Goal: Task Accomplishment & Management: Manage account settings

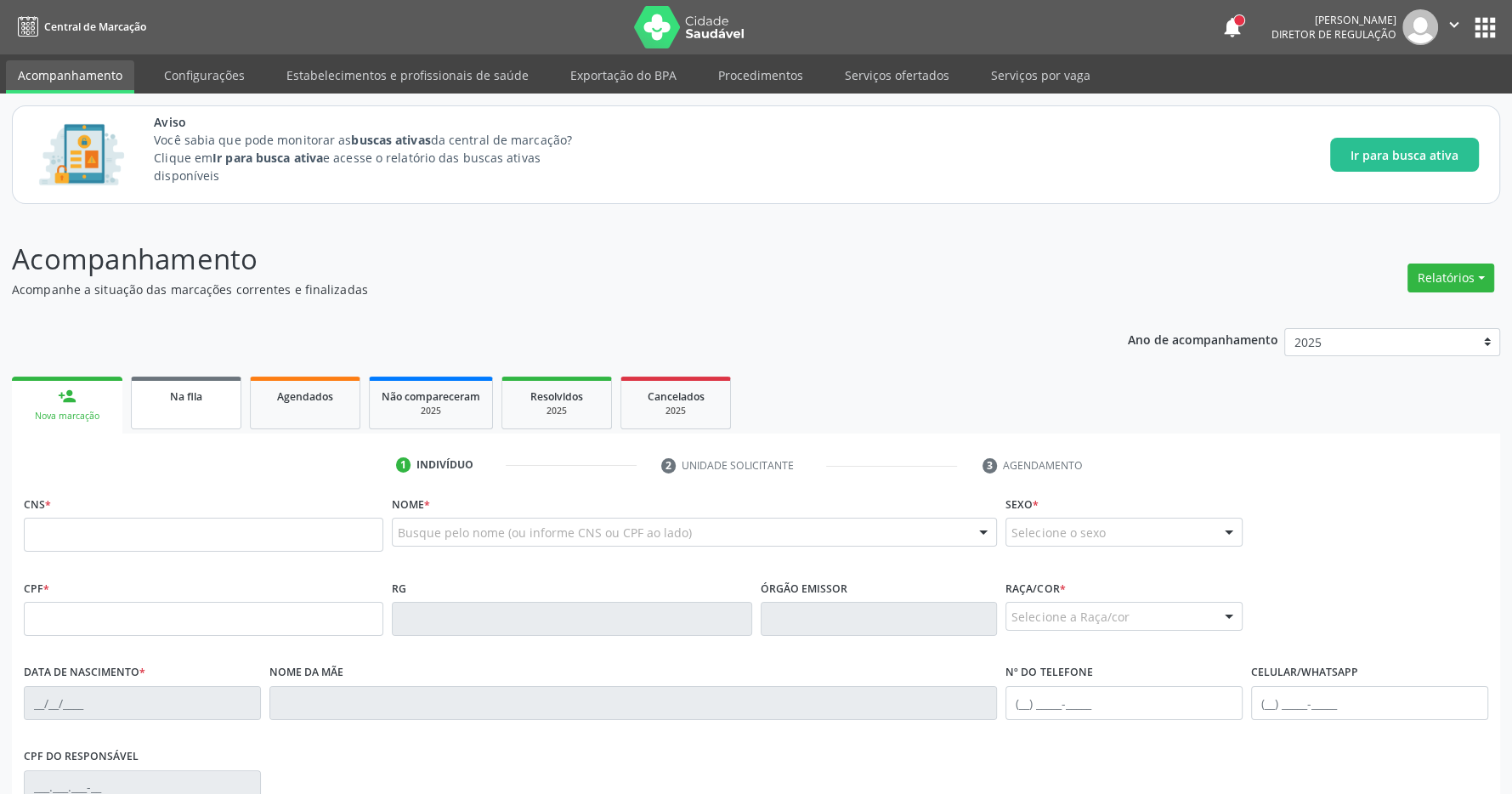
click at [221, 408] on link "Na fila" at bounding box center [187, 403] width 111 height 53
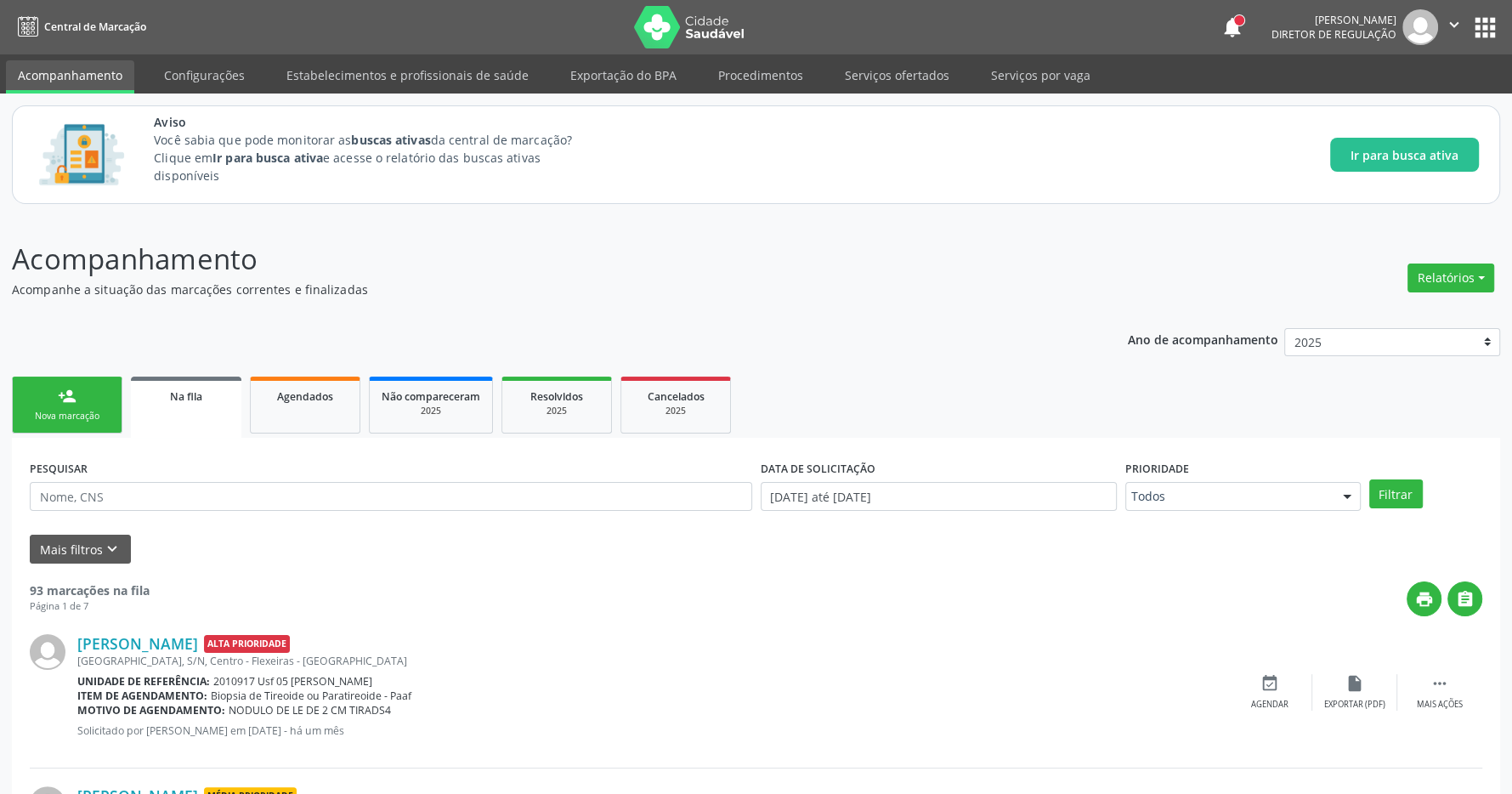
scroll to position [178, 0]
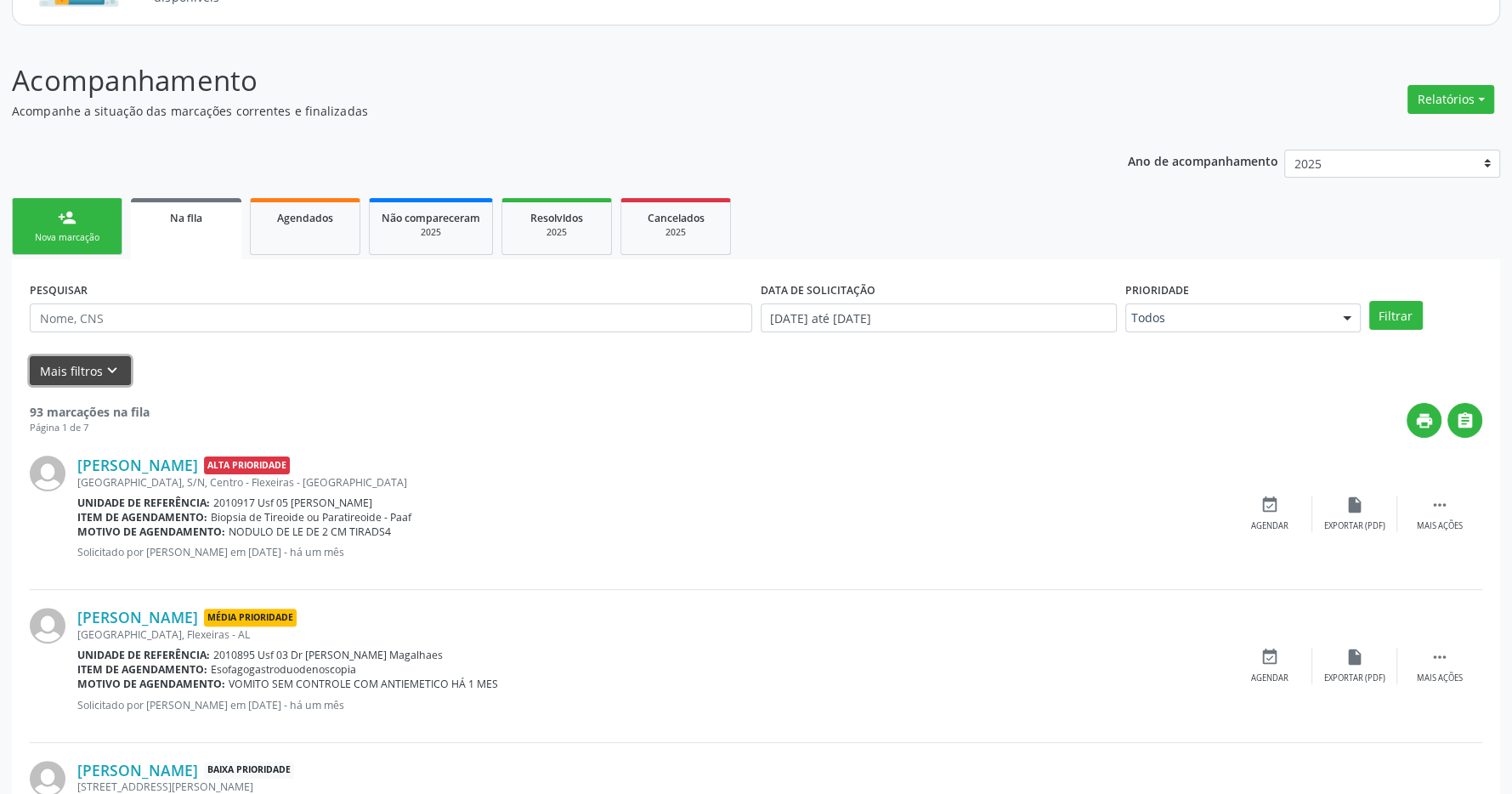
click at [77, 373] on button "Mais filtros keyboard_arrow_down" at bounding box center [80, 371] width 101 height 30
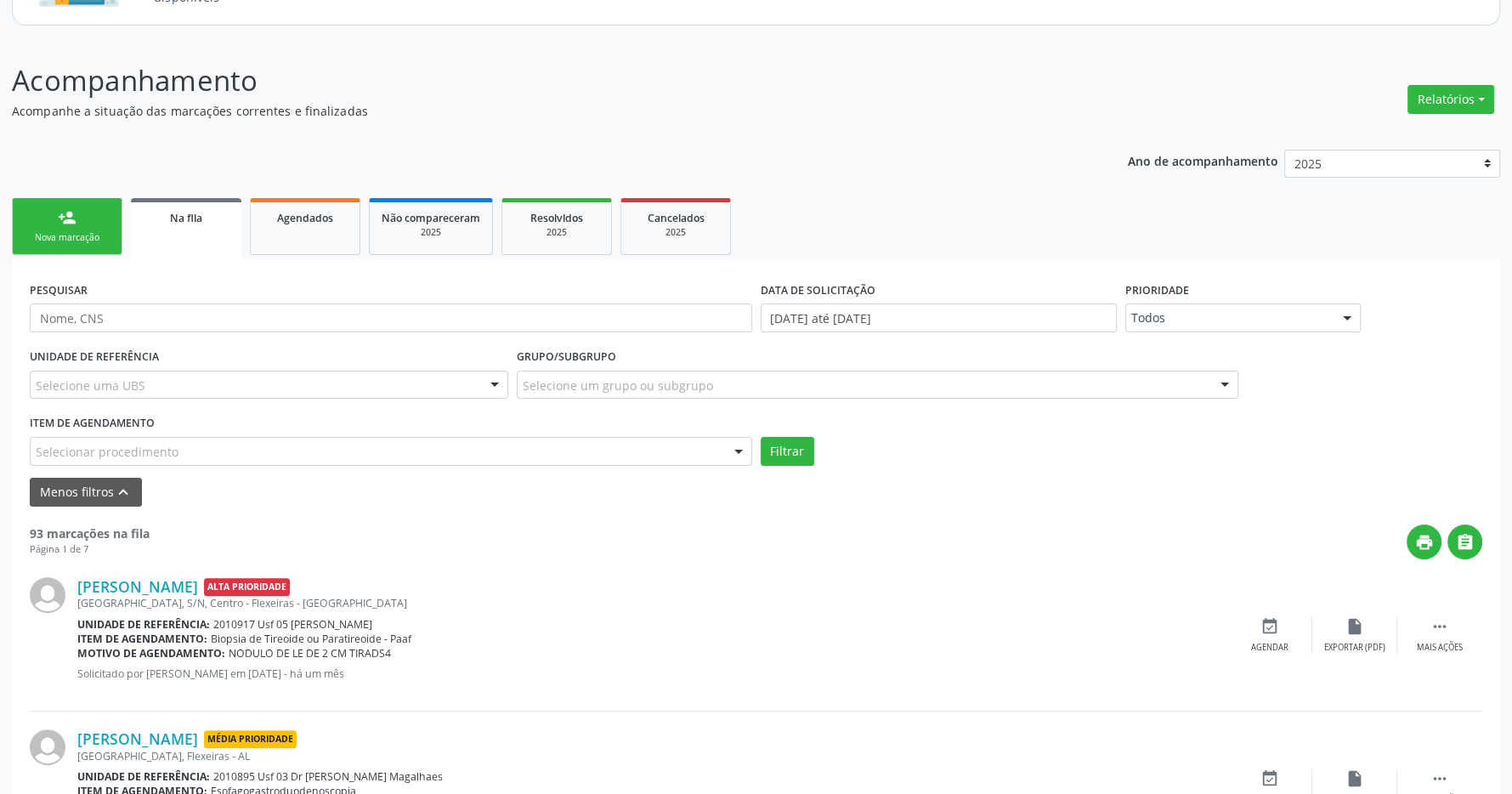
click at [202, 449] on div "Selecionar procedimento" at bounding box center [390, 451] width 722 height 29
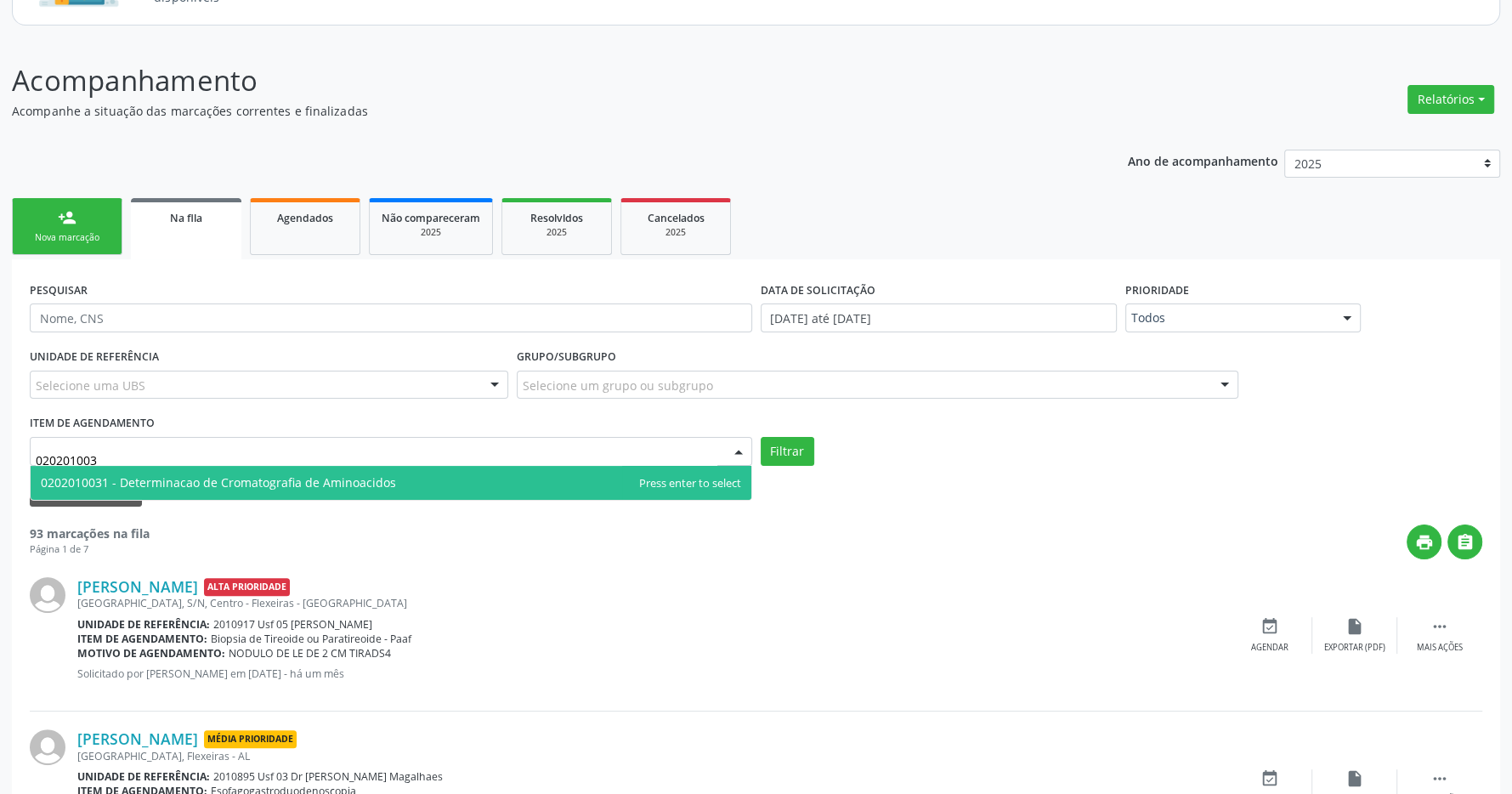
type input "0202010037"
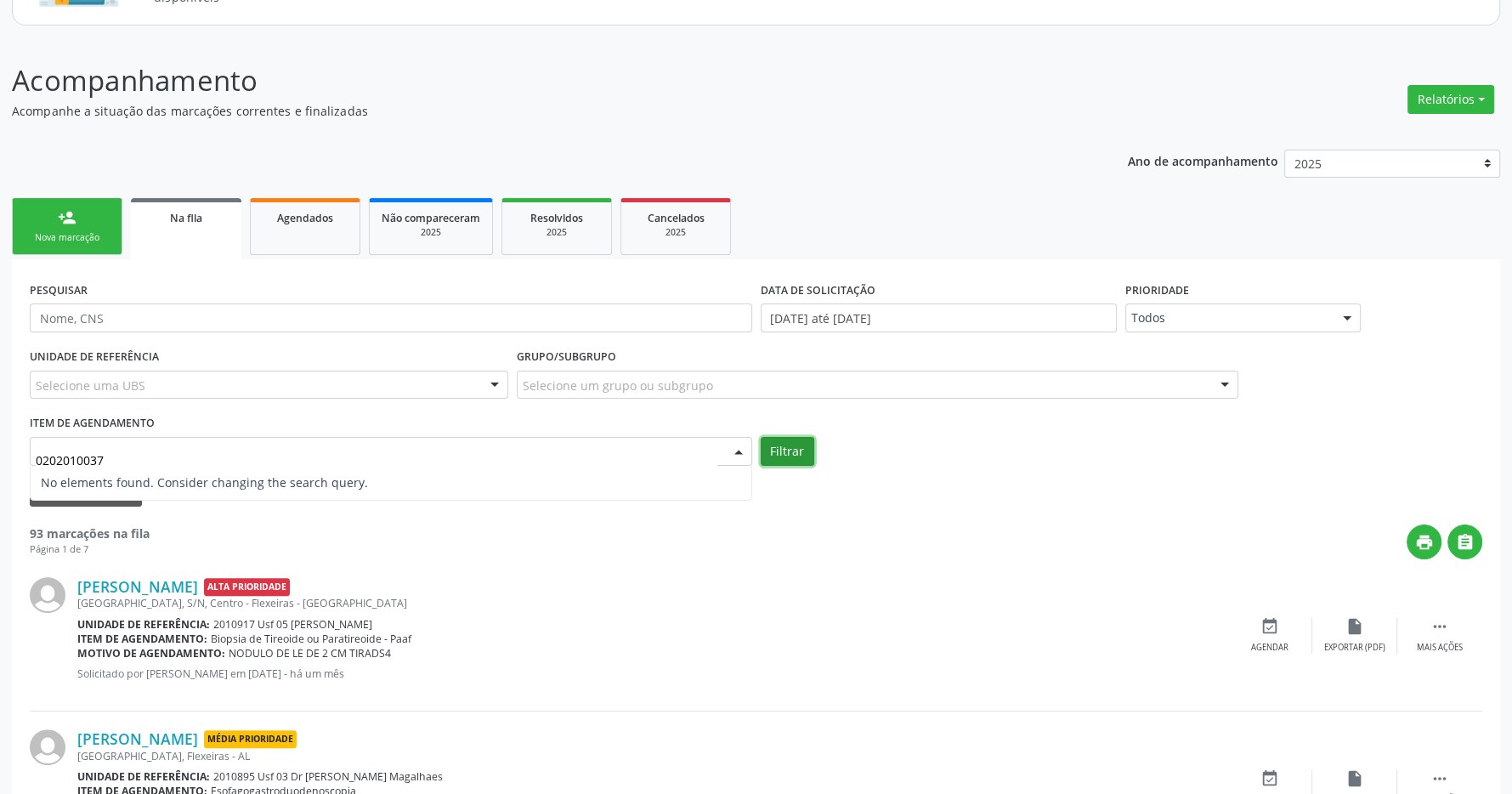
click at [791, 446] on button "Filtrar" at bounding box center [787, 451] width 54 height 29
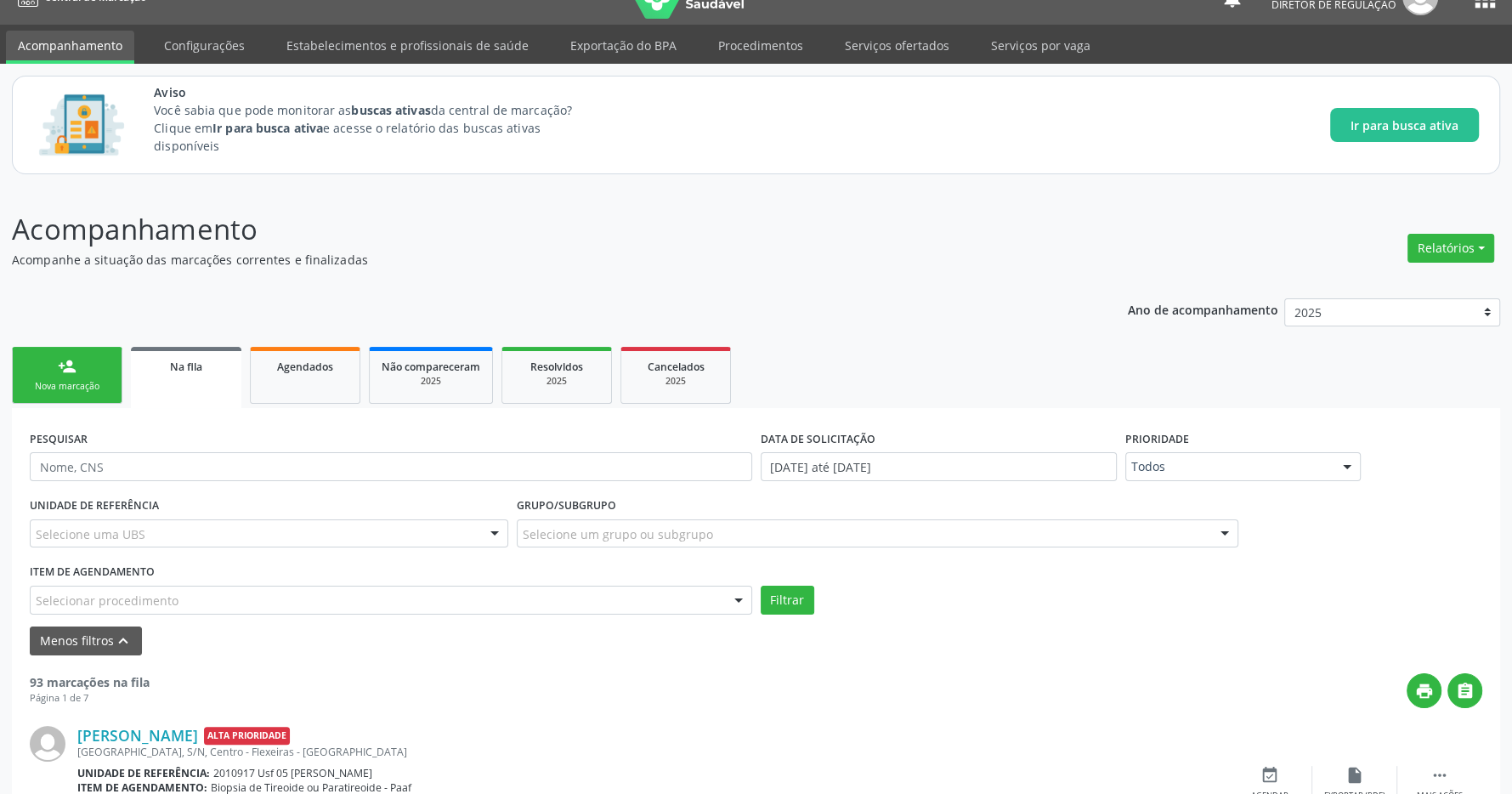
scroll to position [208, 0]
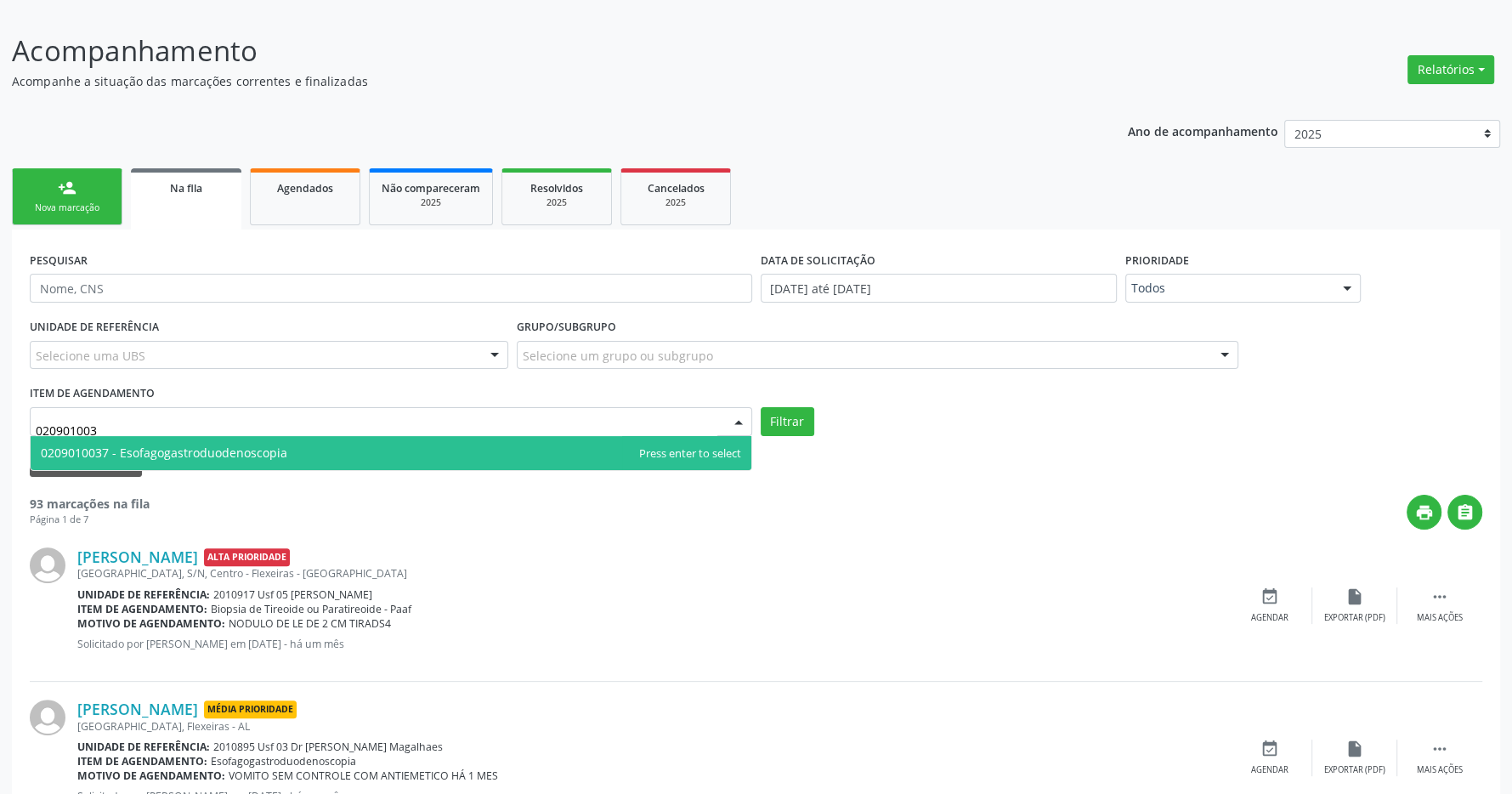
type input "0209010037"
click at [173, 455] on span "0209010037 - Esofagogastroduodenoscopia" at bounding box center [164, 452] width 246 height 16
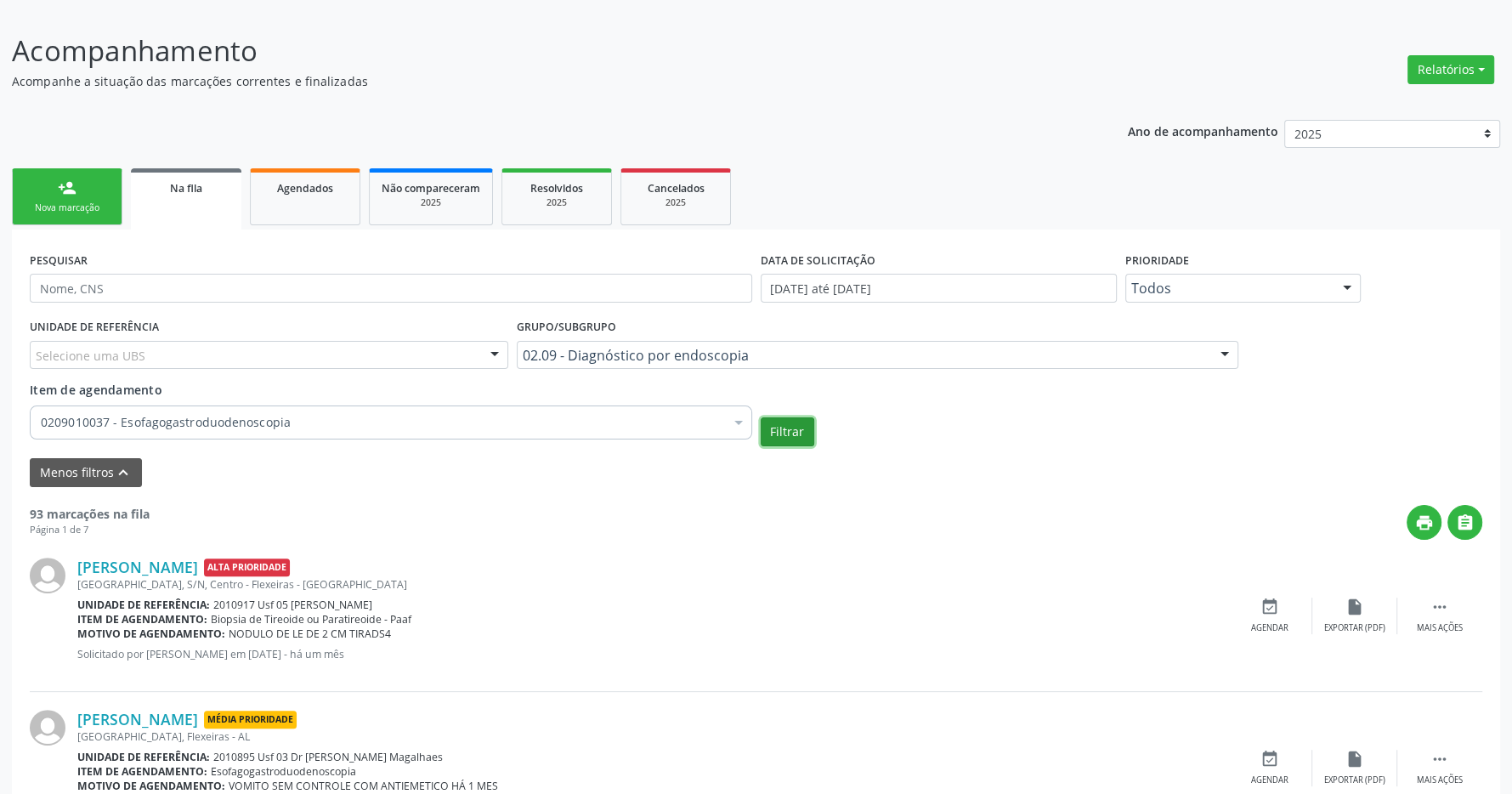
click at [785, 424] on button "Filtrar" at bounding box center [787, 432] width 54 height 29
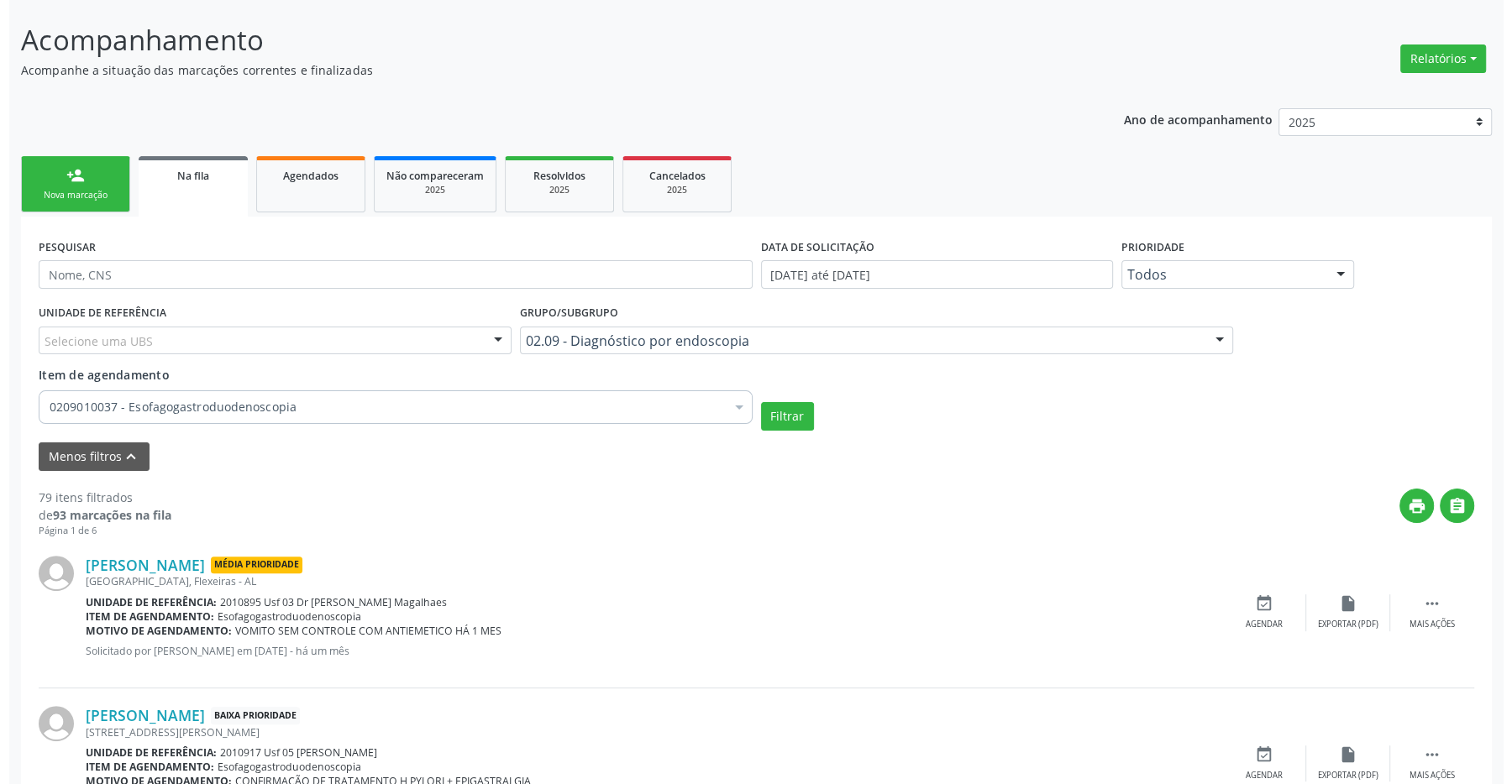
scroll to position [304, 0]
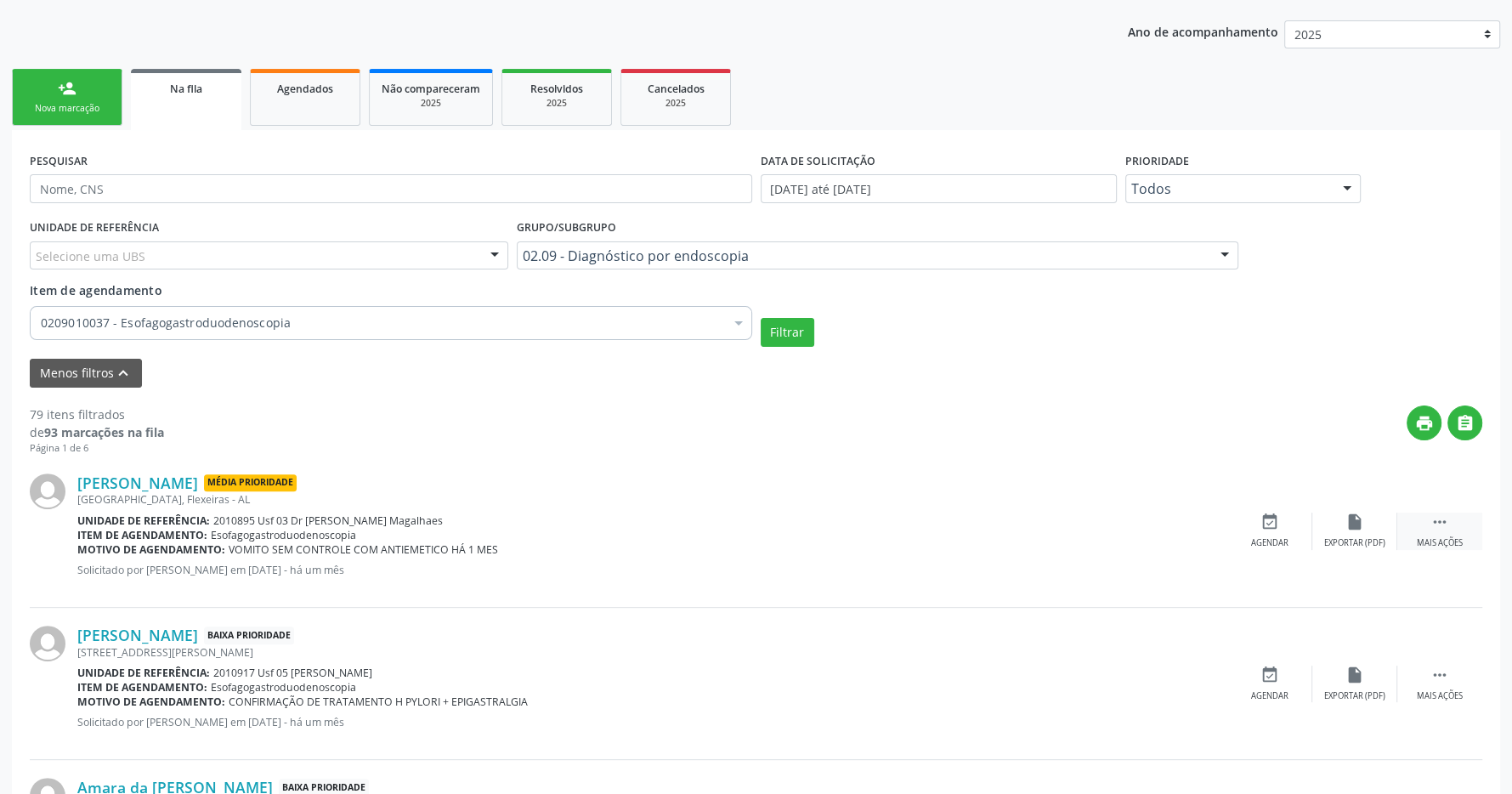
click at [1445, 522] on icon "" at bounding box center [1440, 522] width 19 height 19
click at [1261, 518] on icon "cancel" at bounding box center [1269, 522] width 19 height 19
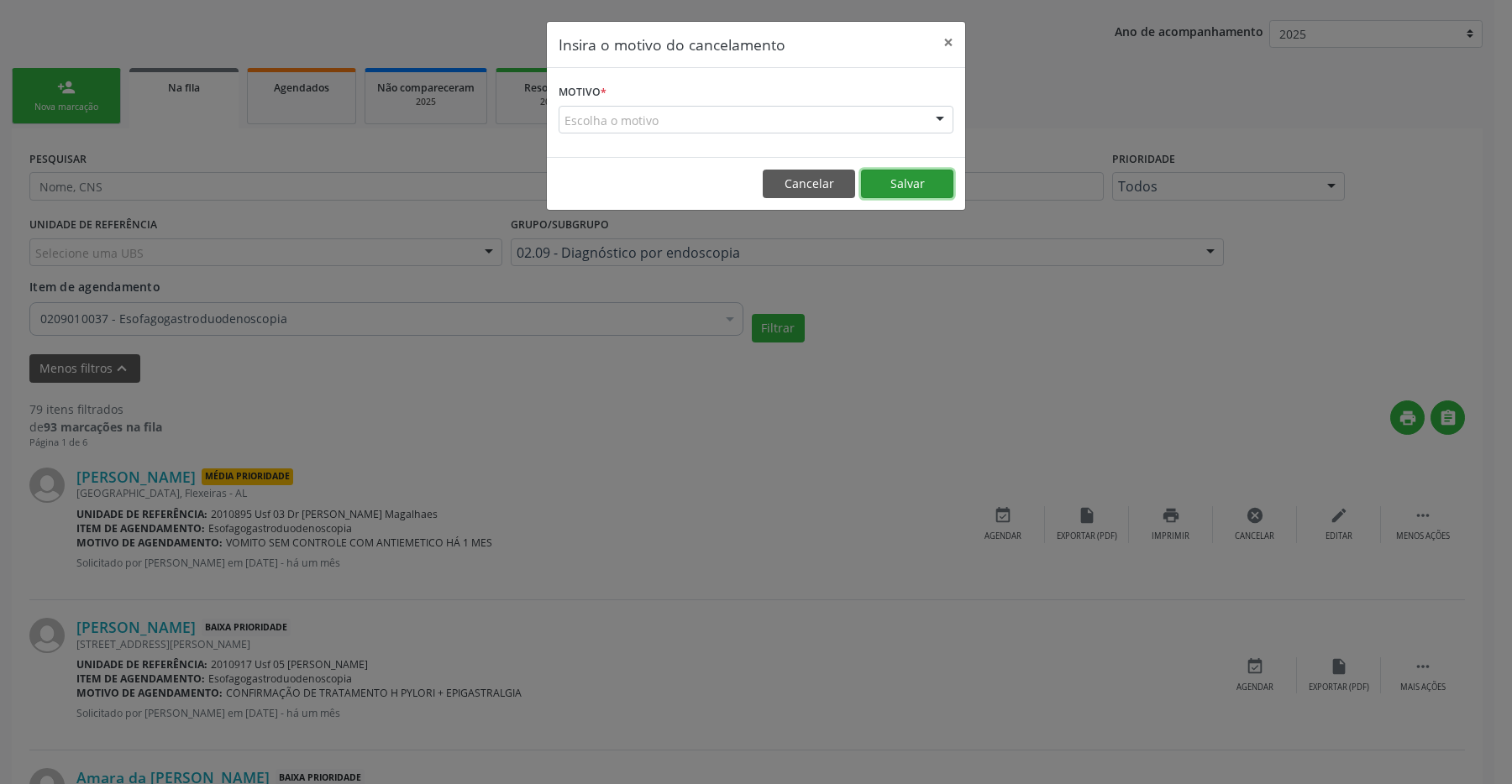
click at [898, 187] on button "Salvar" at bounding box center [907, 184] width 93 height 29
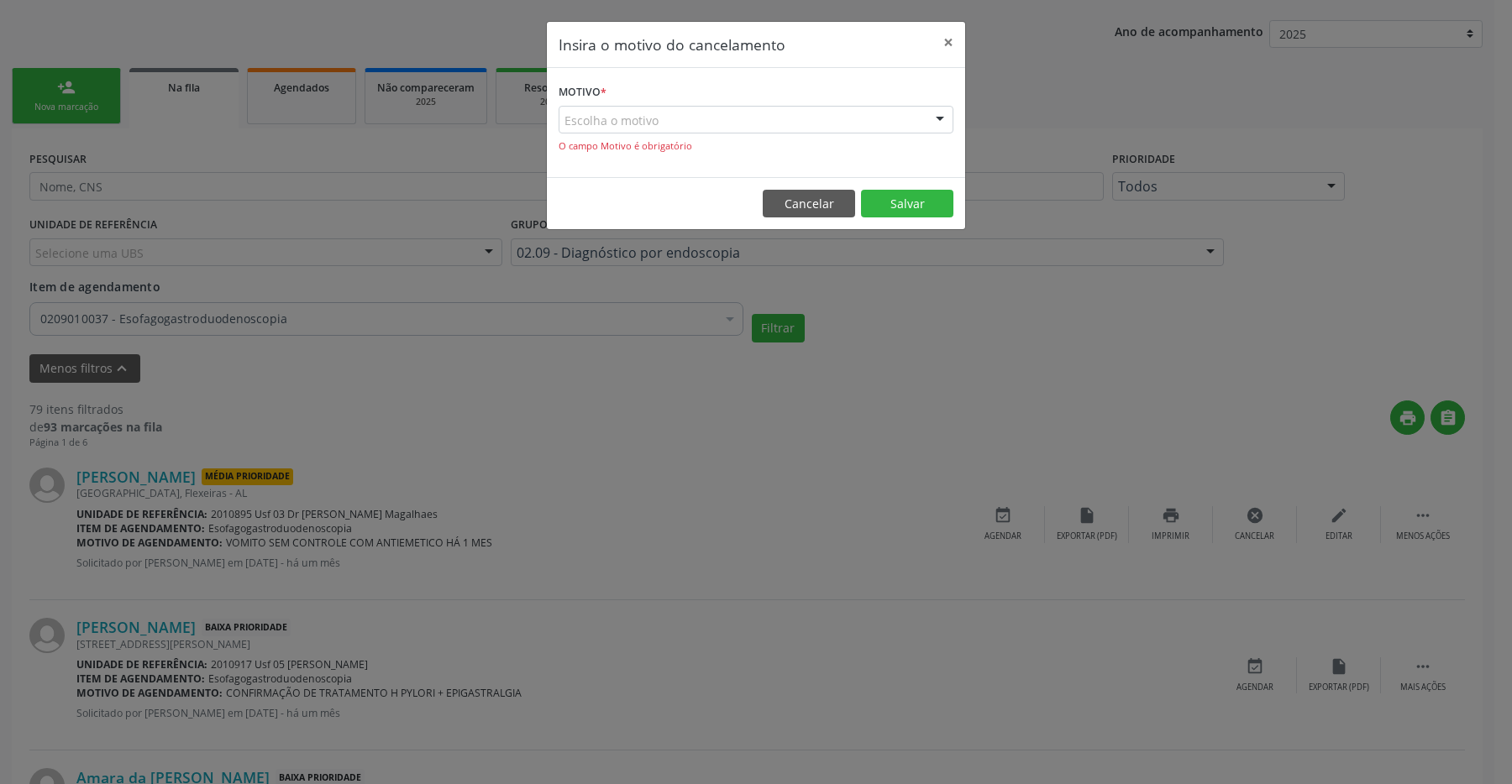
click at [684, 121] on div "Escolha o motivo" at bounding box center [756, 120] width 395 height 29
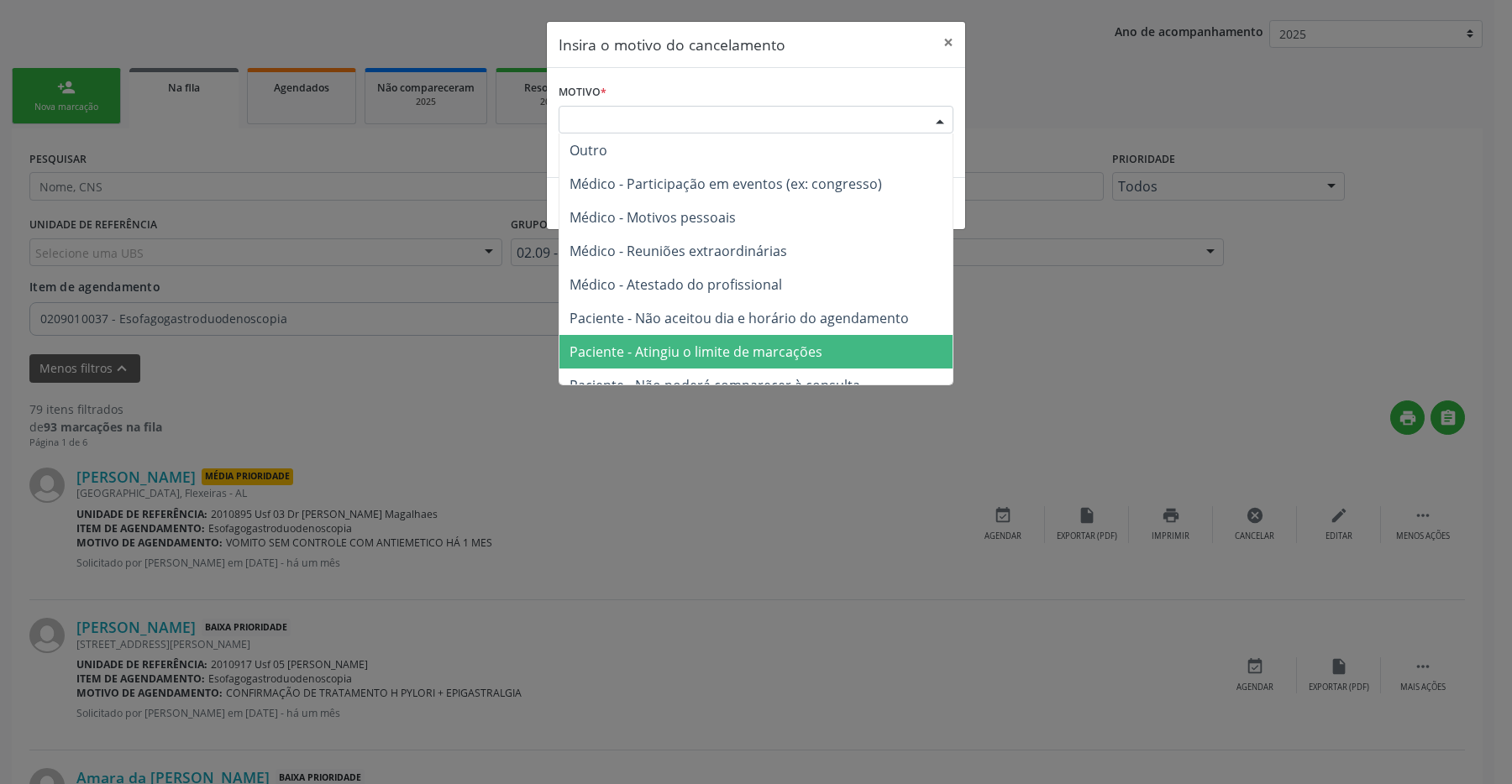
scroll to position [85, 0]
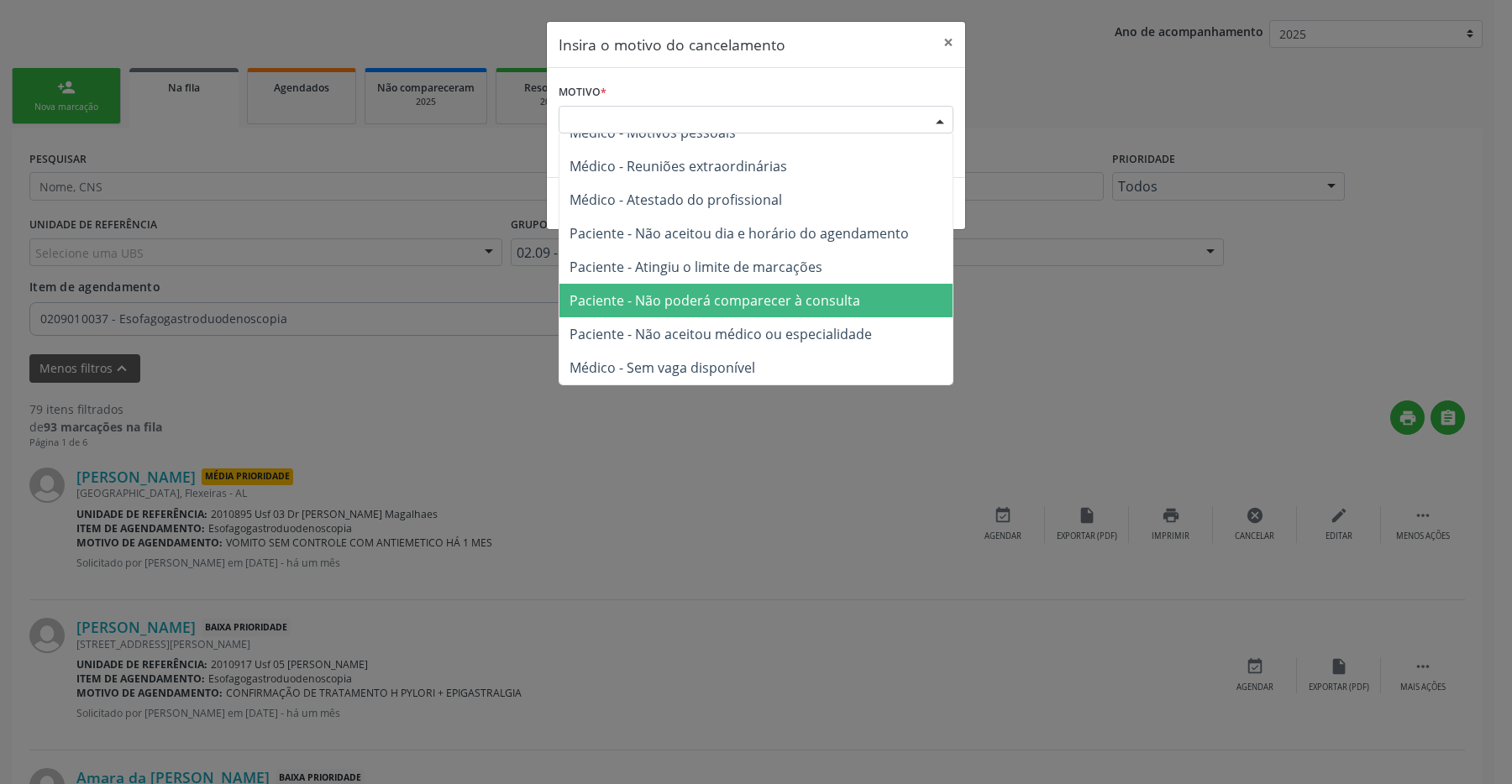
click at [687, 291] on span "Paciente - Não poderá comparecer à consulta" at bounding box center [756, 301] width 393 height 34
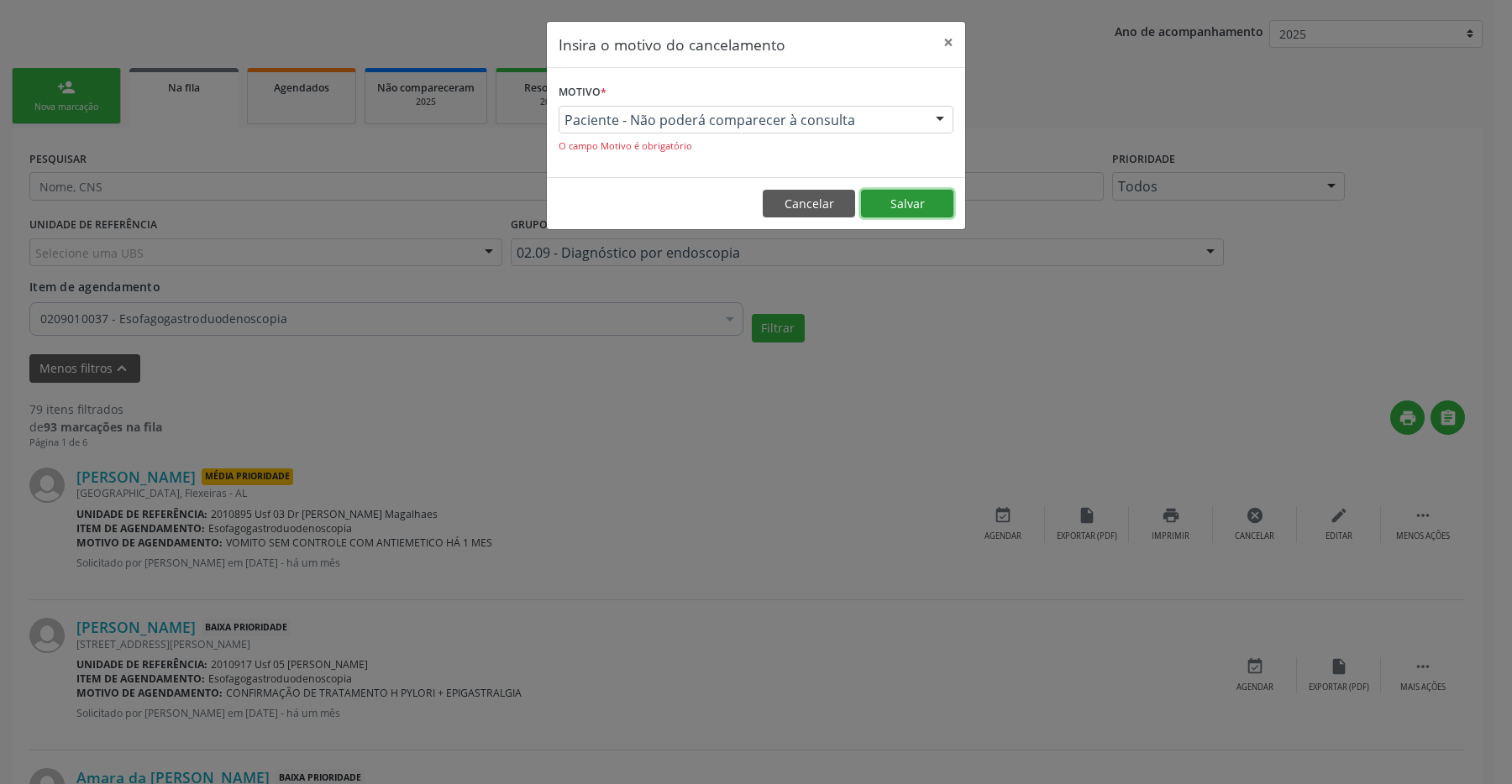
click at [919, 200] on button "Salvar" at bounding box center [907, 204] width 93 height 29
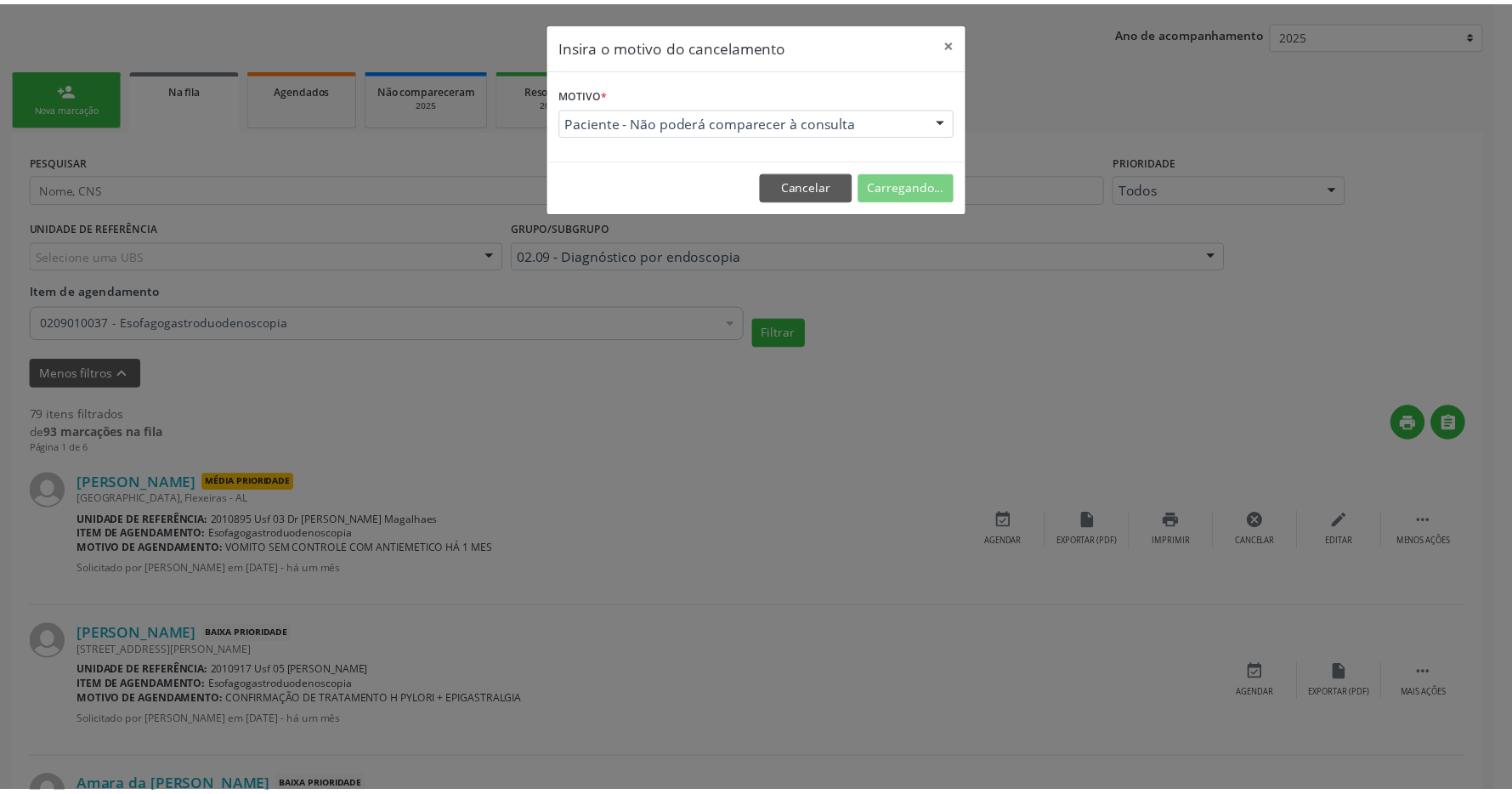
scroll to position [40, 0]
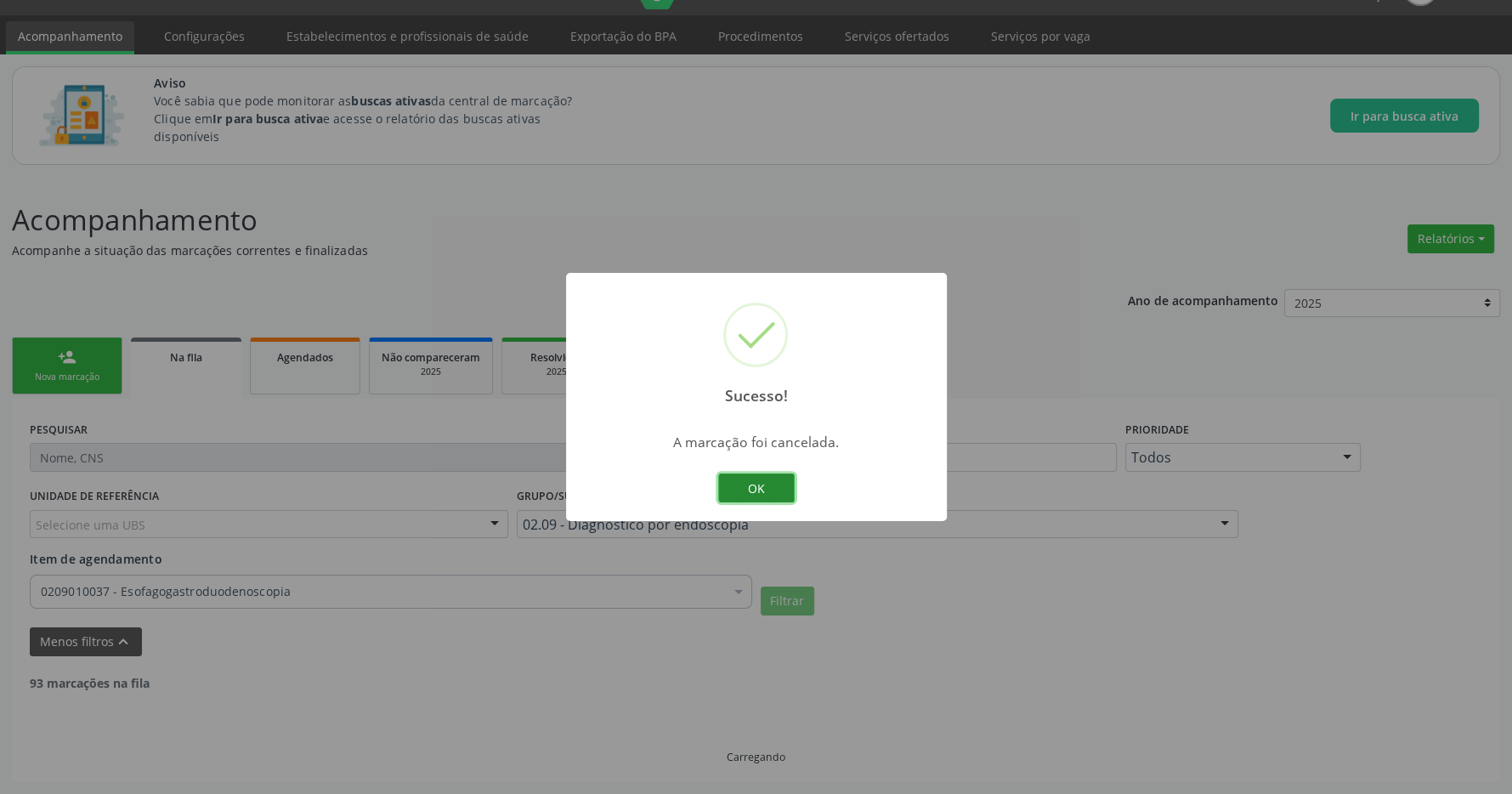
click at [752, 493] on button "OK" at bounding box center [756, 488] width 77 height 29
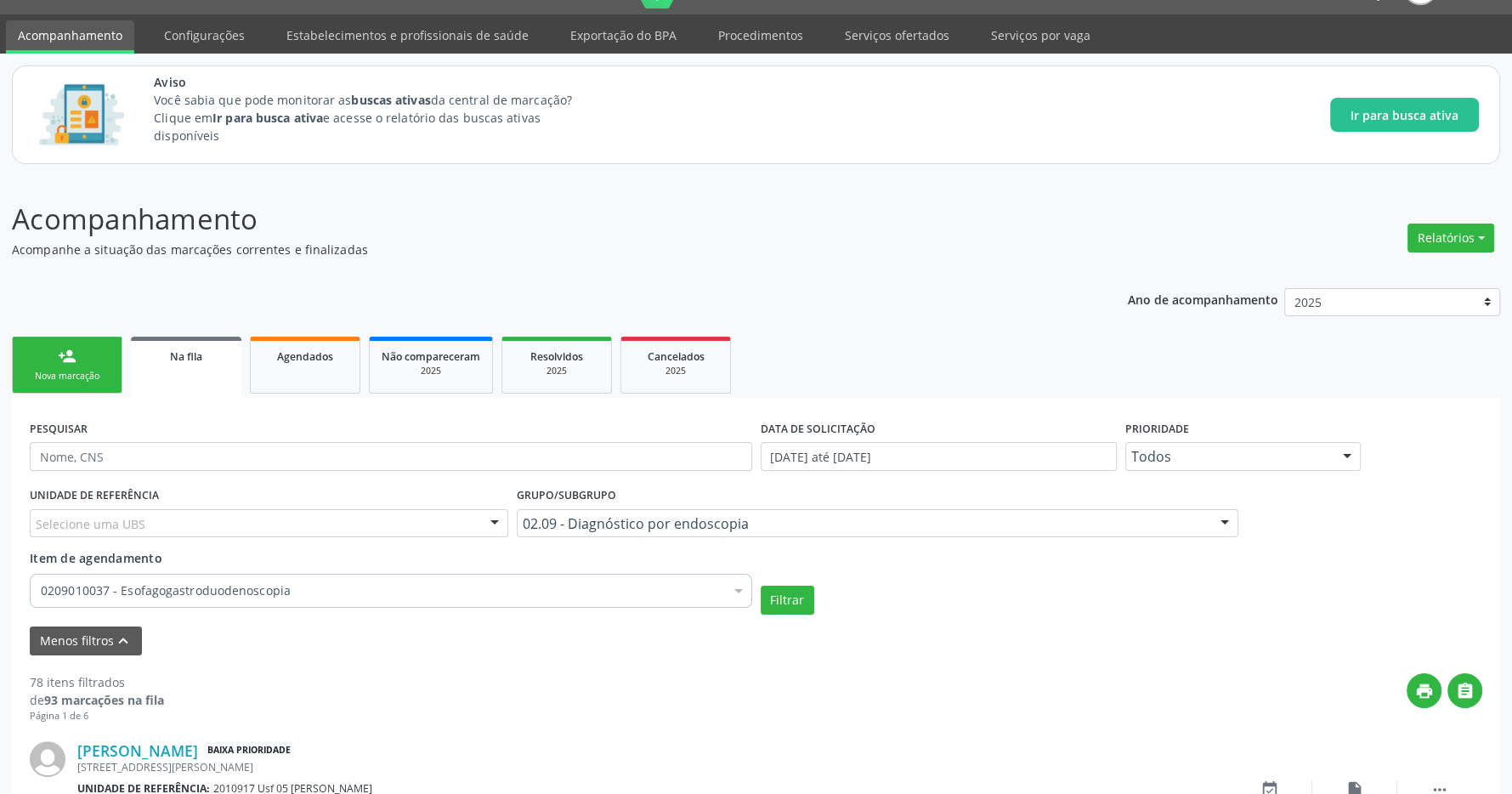
scroll to position [308, 0]
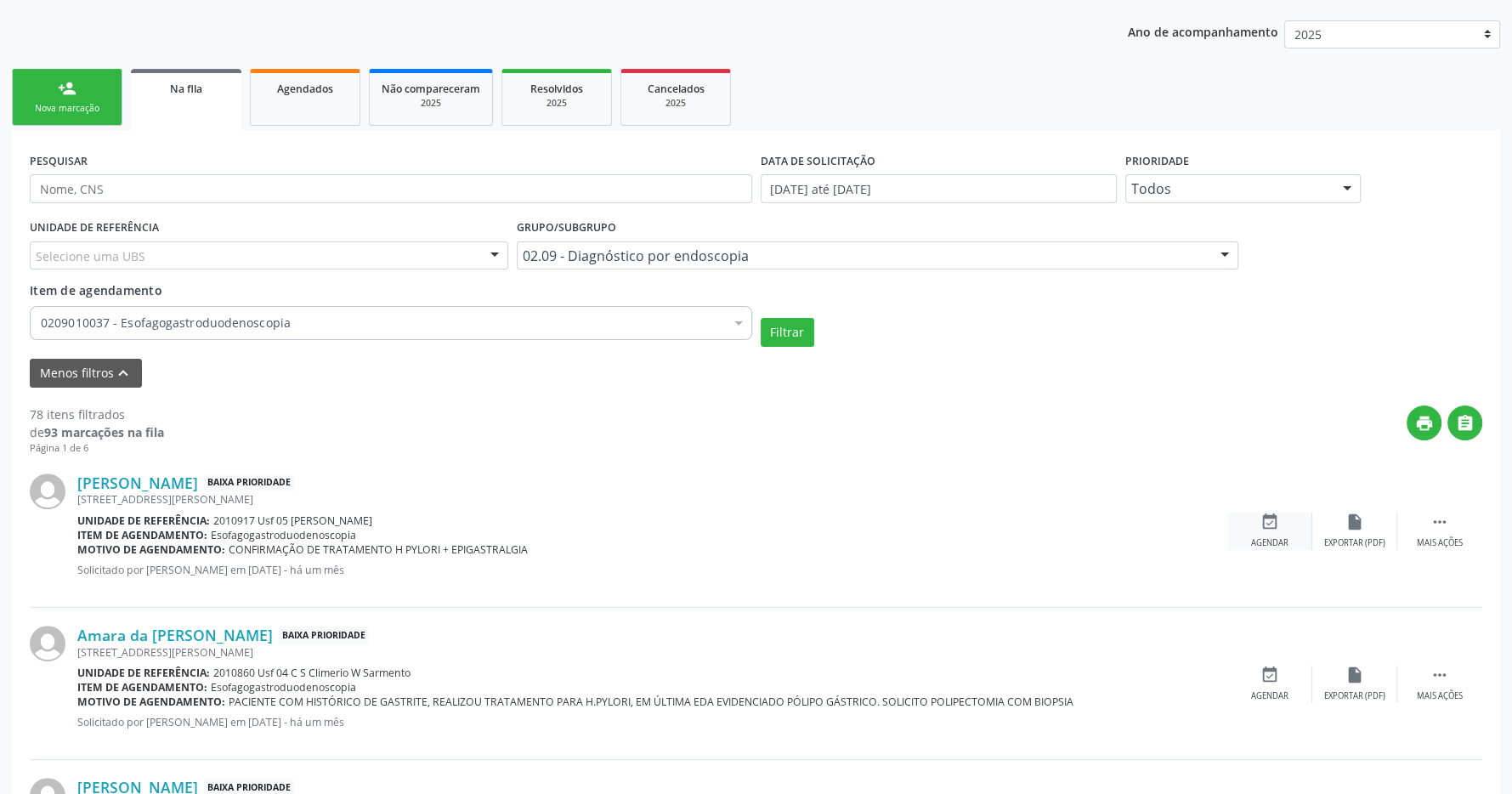
click at [1277, 531] on icon "event_available" at bounding box center [1269, 522] width 19 height 19
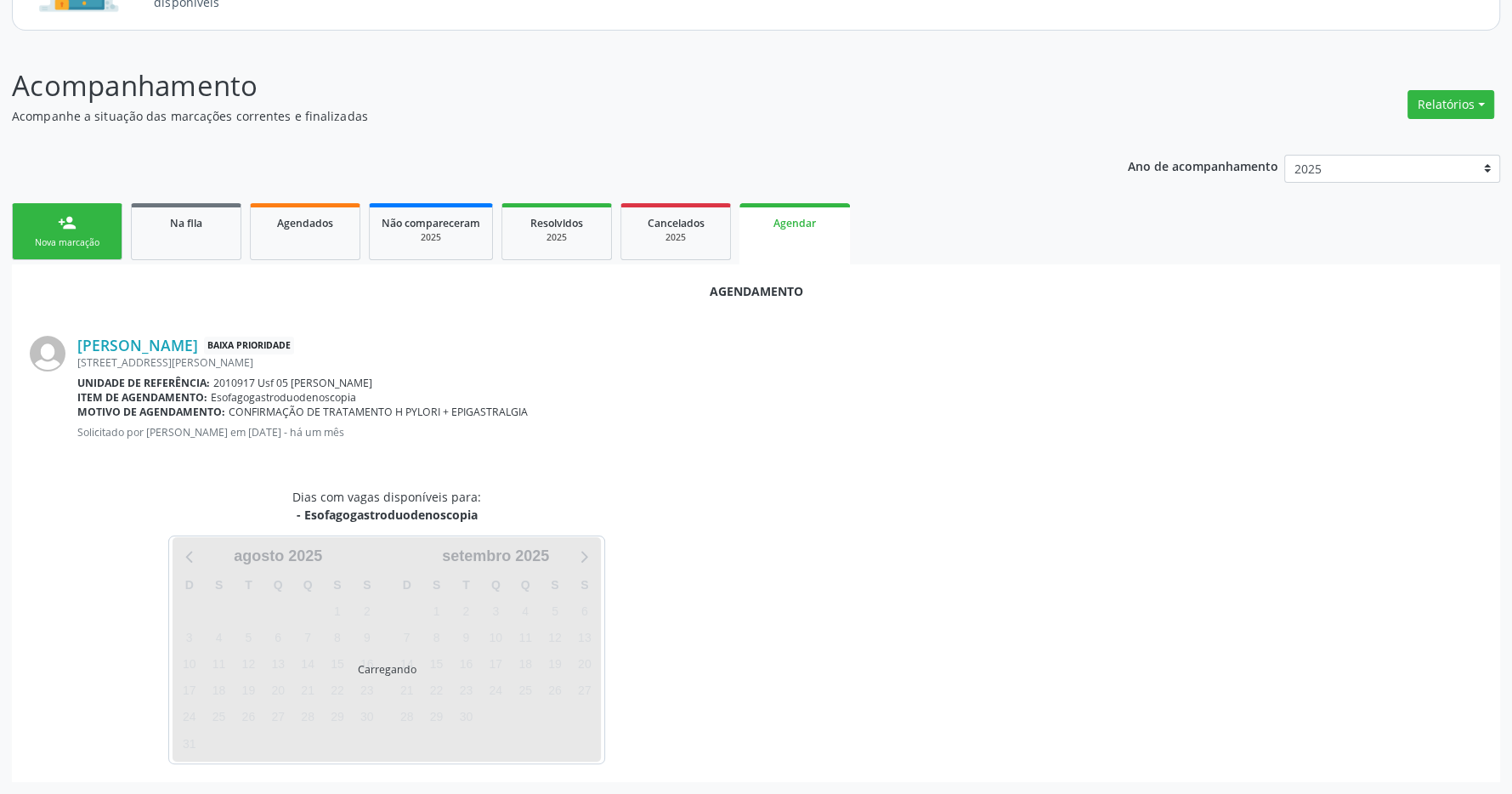
scroll to position [174, 0]
